Goal: Transaction & Acquisition: Purchase product/service

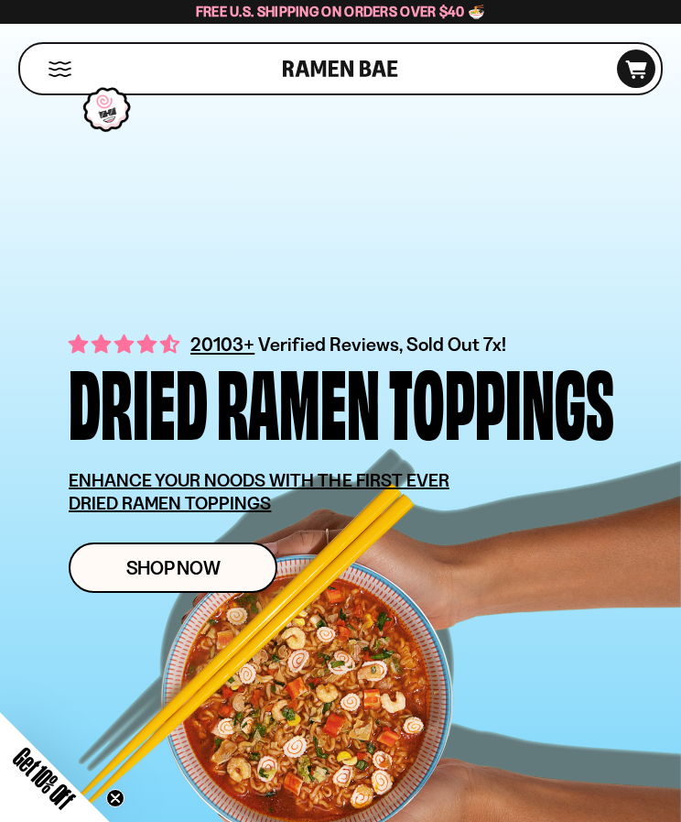
click at [62, 61] on button "Mobile Menu Trigger" at bounding box center [60, 69] width 25 height 16
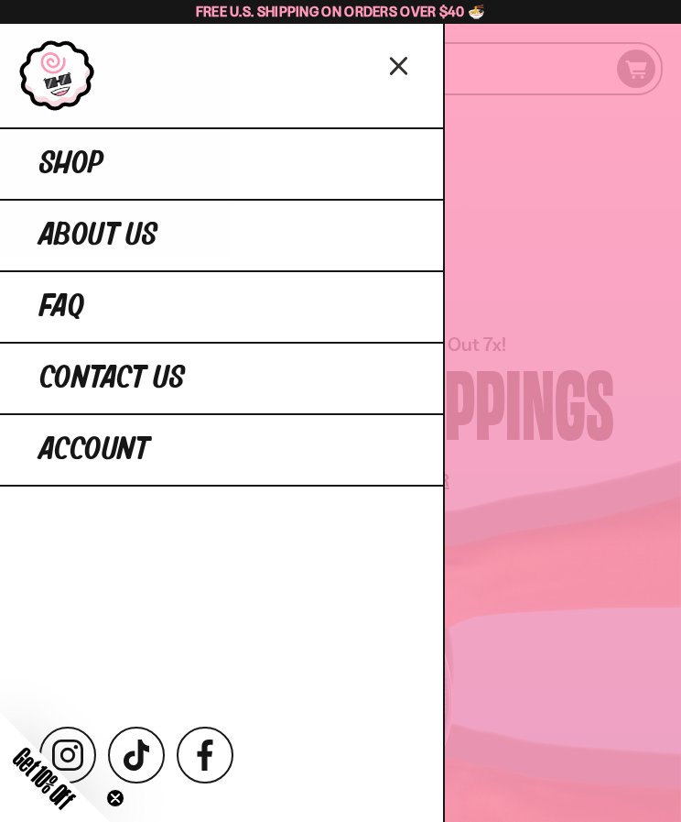
click at [317, 167] on link "Shop" at bounding box center [221, 162] width 443 height 71
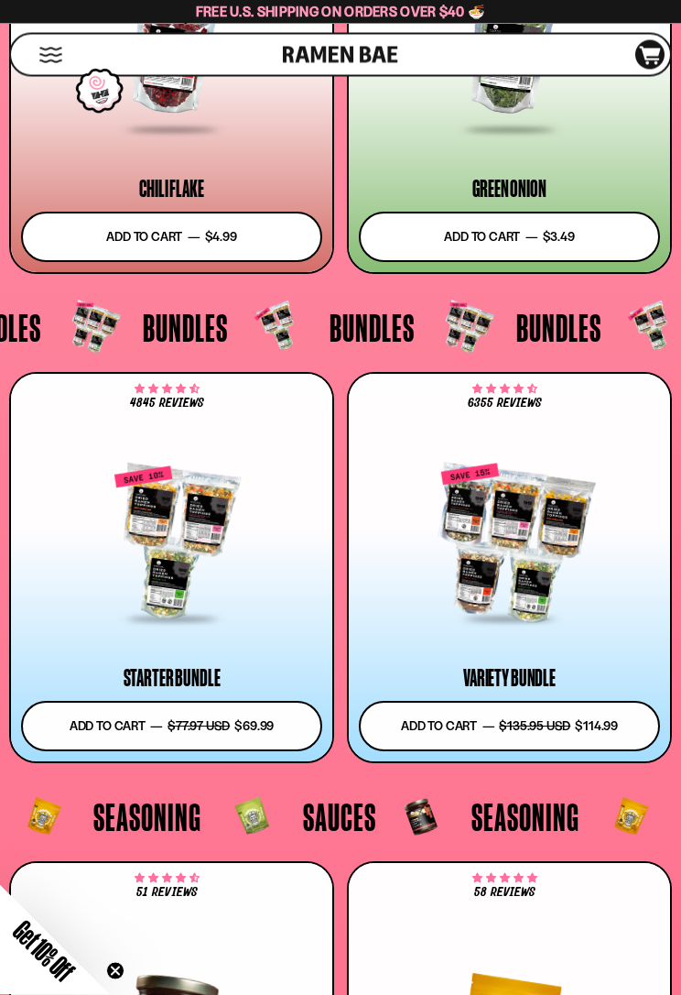
scroll to position [6126, 0]
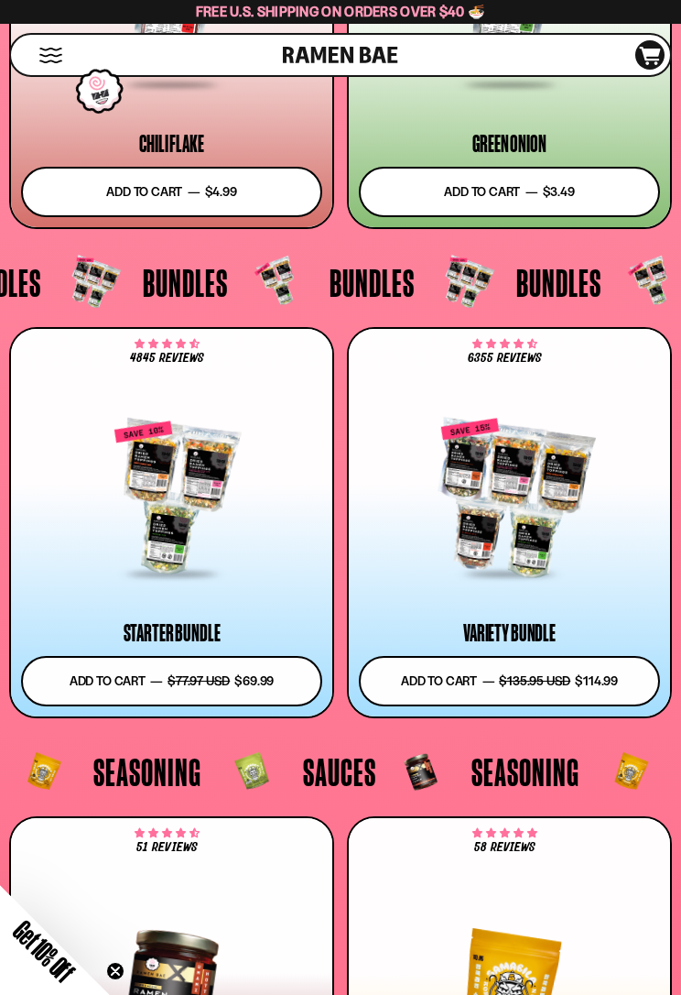
click at [200, 525] on div at bounding box center [171, 497] width 301 height 156
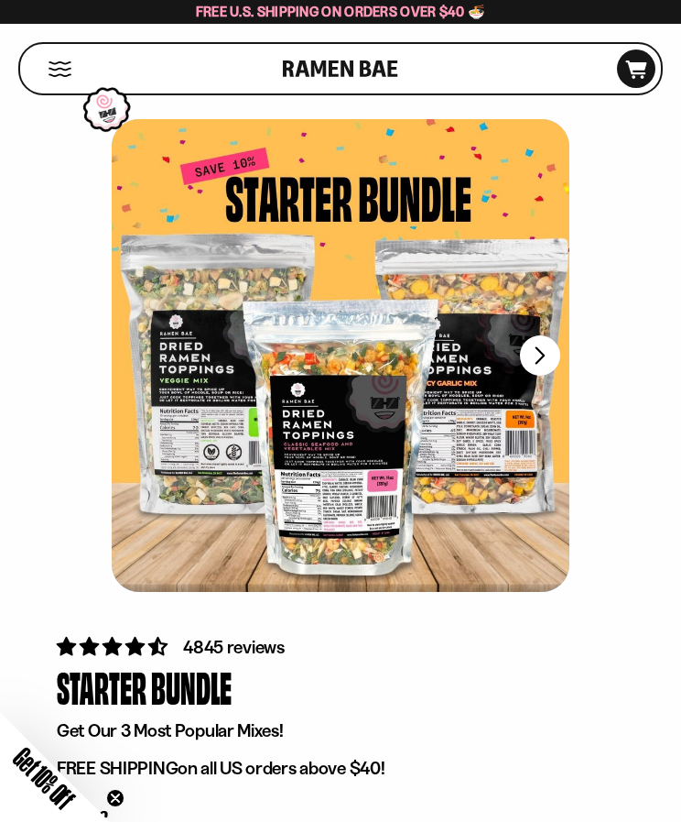
click at [50, 61] on button "Mobile Menu Trigger" at bounding box center [60, 69] width 25 height 16
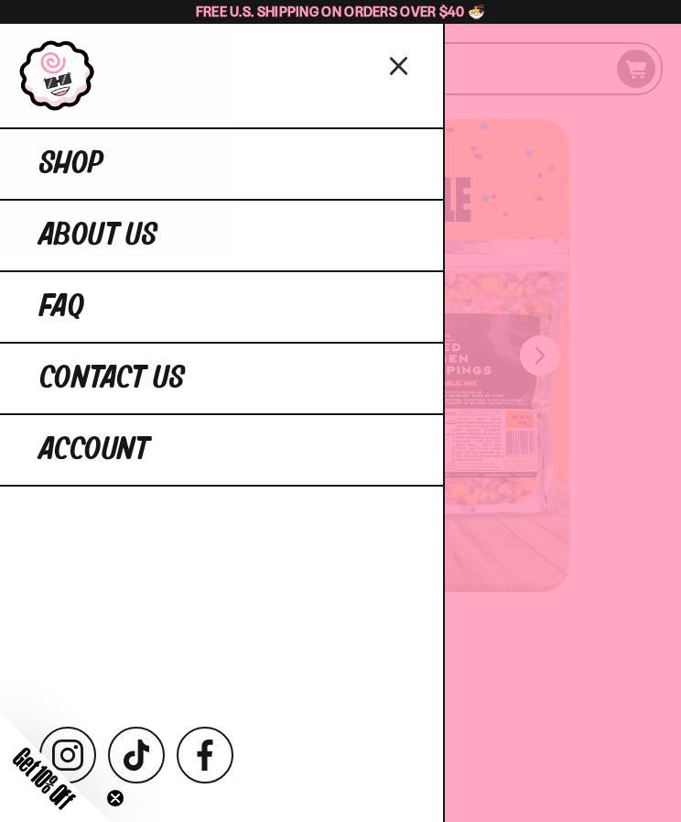
click at [254, 162] on link "Shop" at bounding box center [221, 162] width 443 height 71
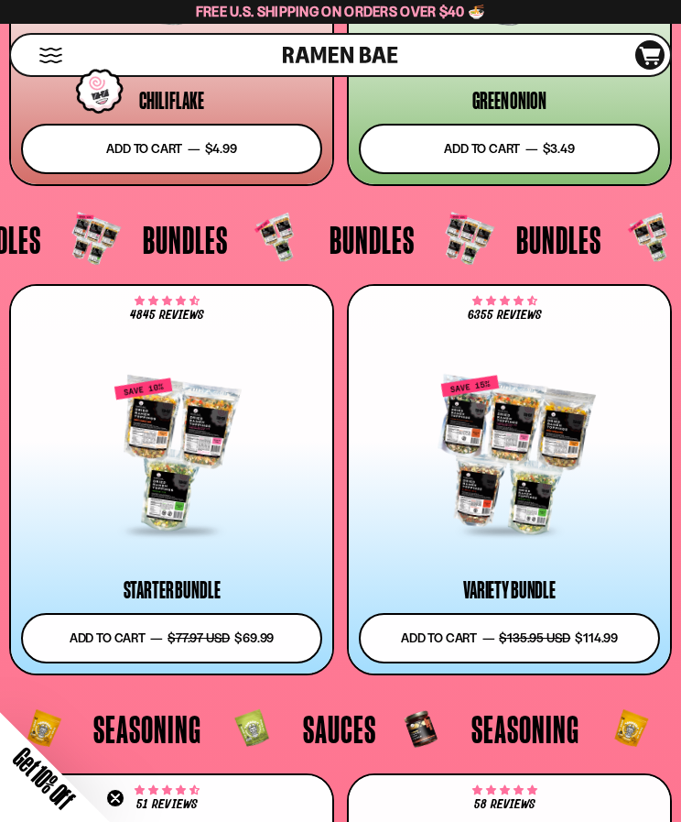
scroll to position [6168, 0]
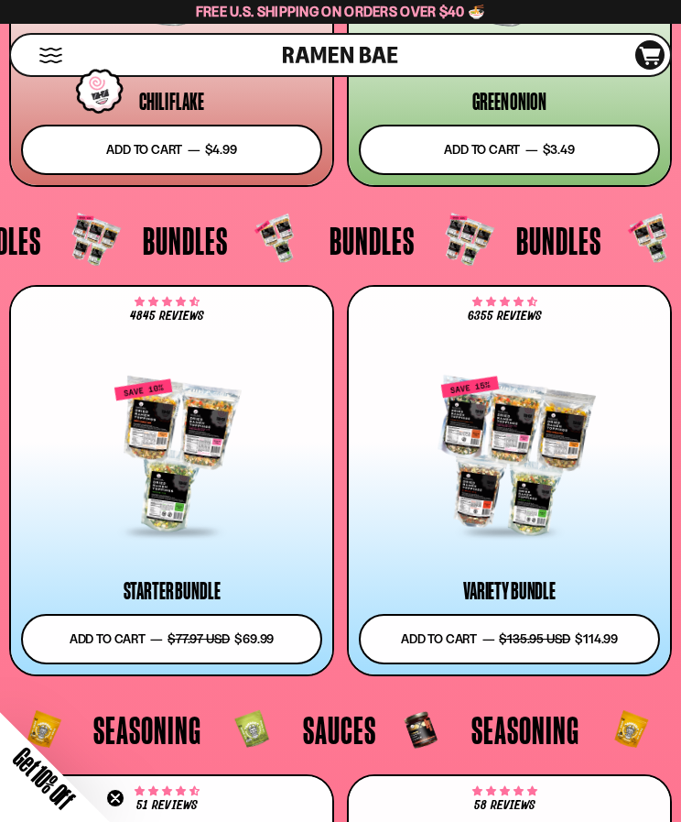
click at [211, 450] on div at bounding box center [171, 455] width 301 height 156
